Goal: Navigation & Orientation: Find specific page/section

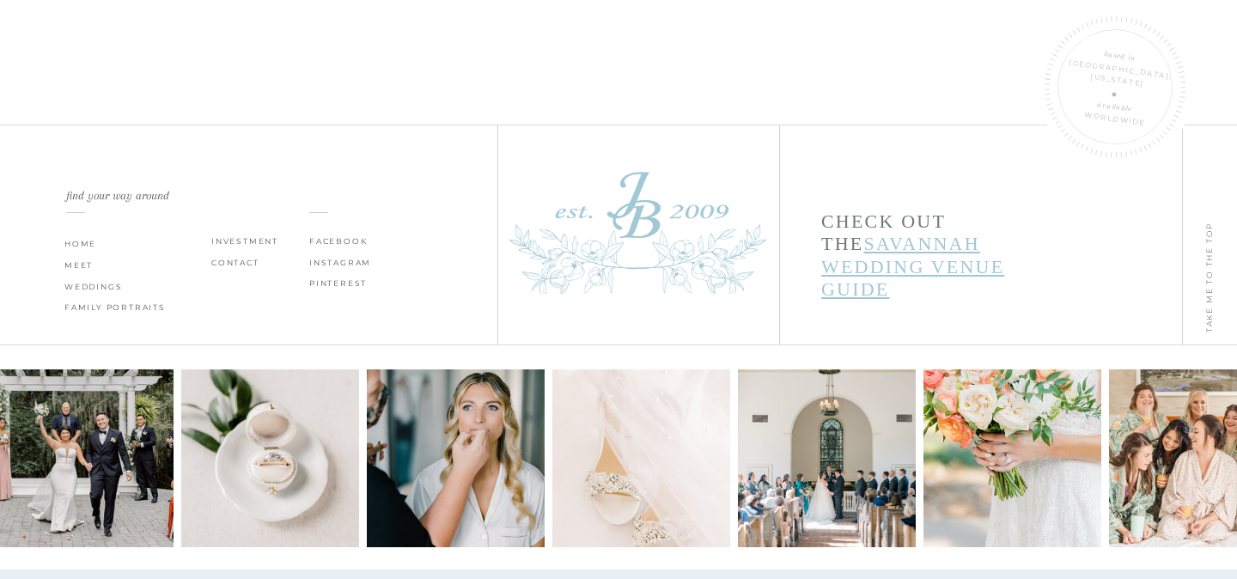
scroll to position [5989, 0]
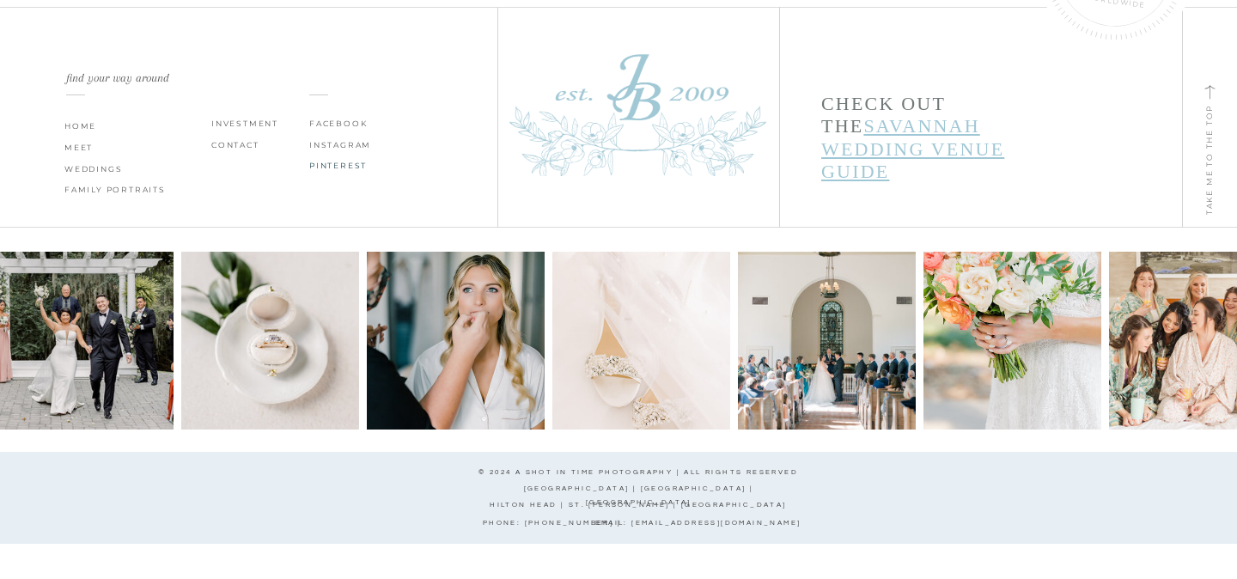
click at [352, 165] on p "PINTEREST" at bounding box center [344, 166] width 70 height 14
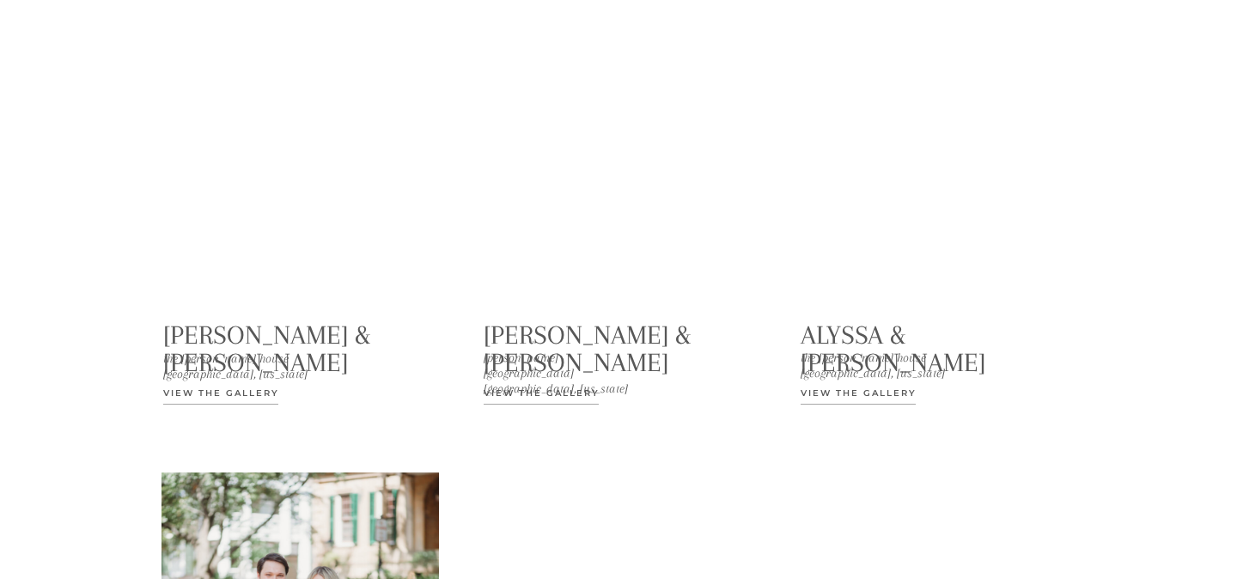
scroll to position [2785, 0]
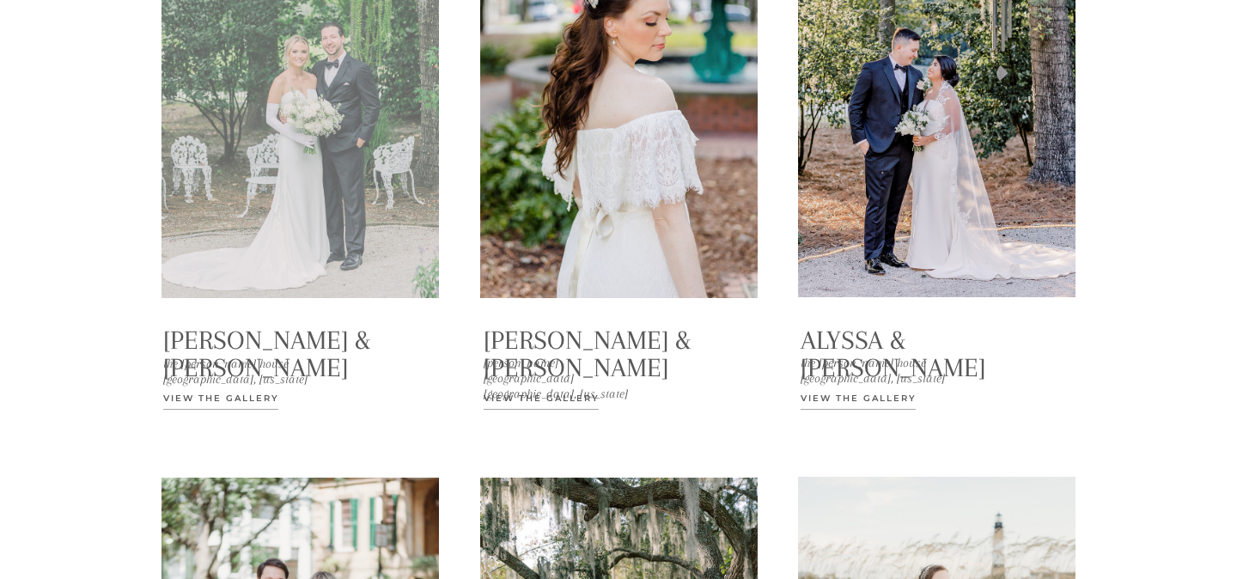
click at [303, 261] on div at bounding box center [299, 104] width 277 height 388
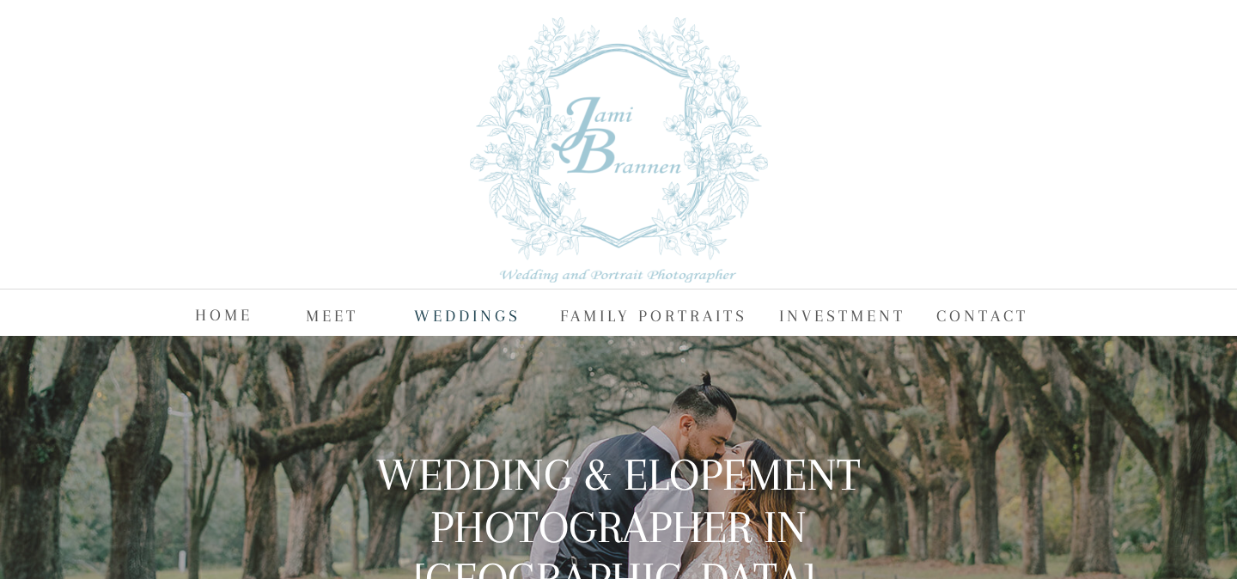
click at [487, 307] on nav "WEDDINGS" at bounding box center [467, 314] width 107 height 26
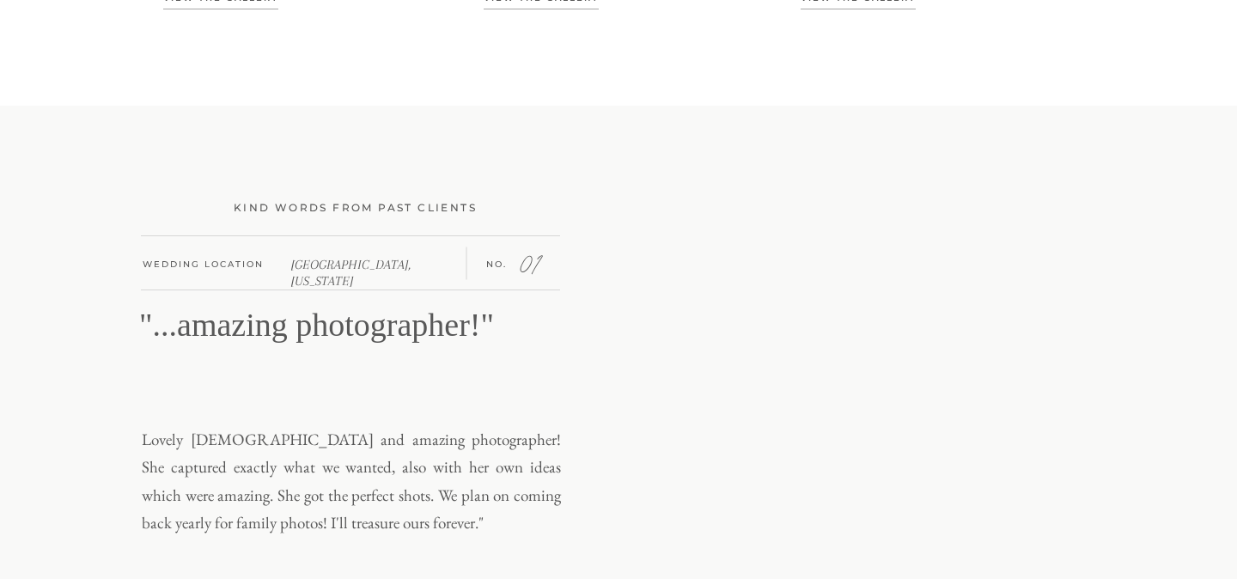
scroll to position [3771, 0]
